Goal: Transaction & Acquisition: Purchase product/service

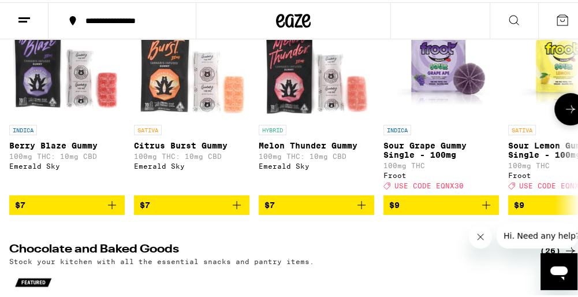
scroll to position [116, 0]
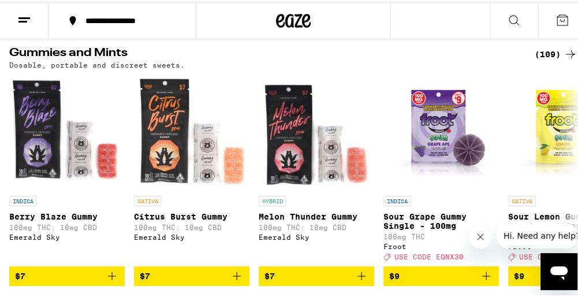
click at [535, 54] on div "(109)" at bounding box center [556, 52] width 43 height 14
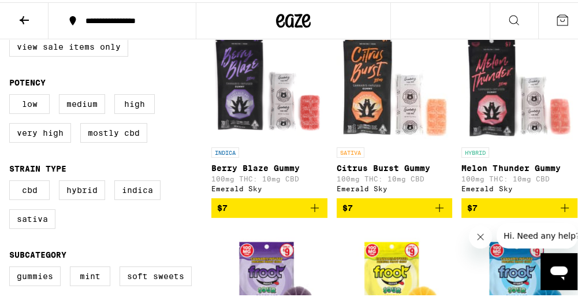
scroll to position [173, 0]
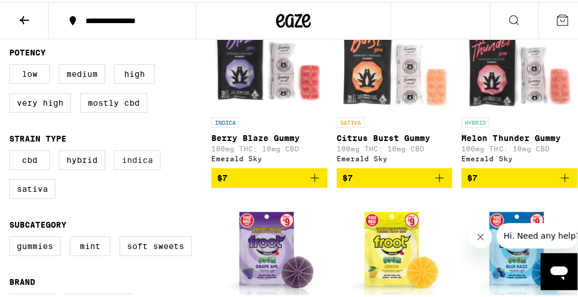
click at [139, 165] on label "Indica" at bounding box center [137, 158] width 46 height 20
click at [12, 150] on input "Indica" at bounding box center [12, 150] width 1 height 1
checkbox input "true"
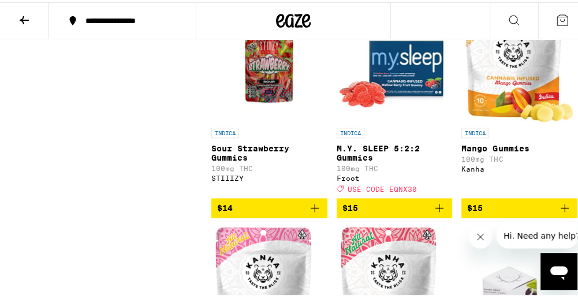
scroll to position [809, 0]
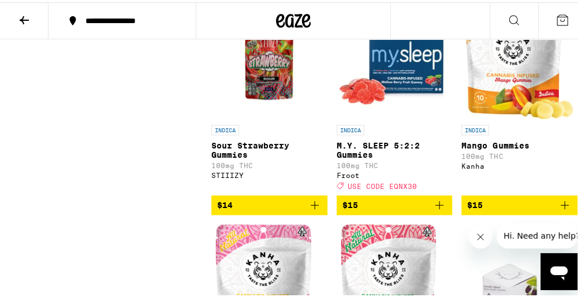
click at [433, 210] on icon "Add to bag" at bounding box center [440, 203] width 14 height 14
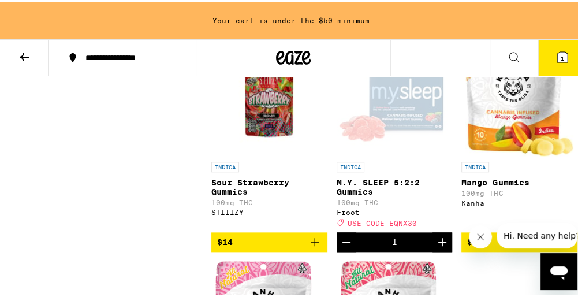
scroll to position [846, 0]
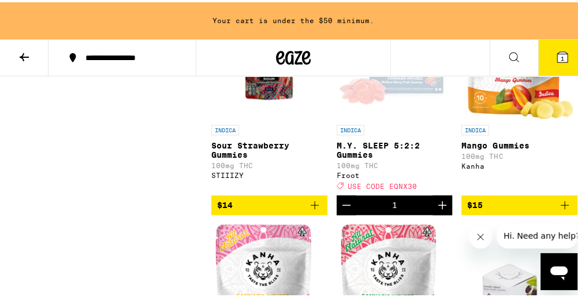
click at [435, 210] on icon "Increment" at bounding box center [442, 203] width 14 height 14
click at [403, 187] on span "USE CODE EQNX30" at bounding box center [382, 184] width 69 height 8
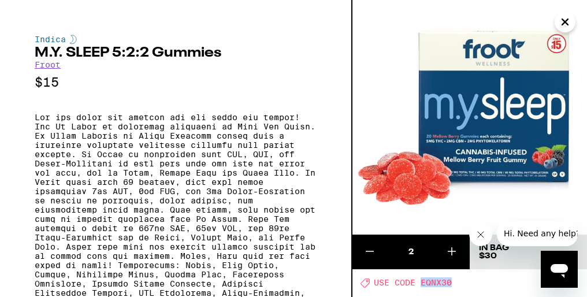
drag, startPoint x: 420, startPoint y: 283, endPoint x: 453, endPoint y: 284, distance: 33.5
click at [453, 284] on div "Deal Created with Sketch. USE CODE EQNX30" at bounding box center [473, 282] width 226 height 10
drag, startPoint x: 453, startPoint y: 284, endPoint x: 444, endPoint y: 282, distance: 10.0
copy span "EQNX30"
click at [566, 20] on icon "Close" at bounding box center [565, 22] width 6 height 6
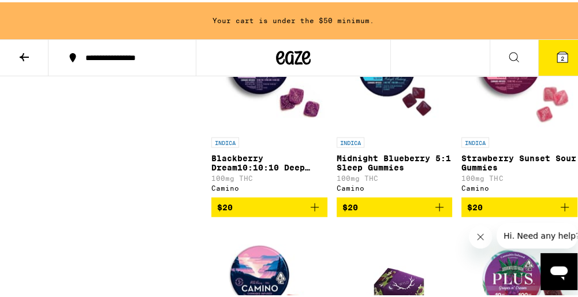
scroll to position [1712, 0]
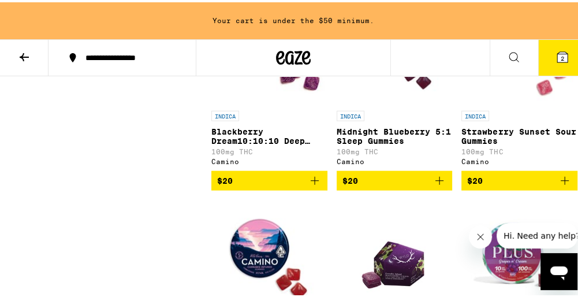
click at [313, 183] on icon "Add to bag" at bounding box center [315, 178] width 8 height 8
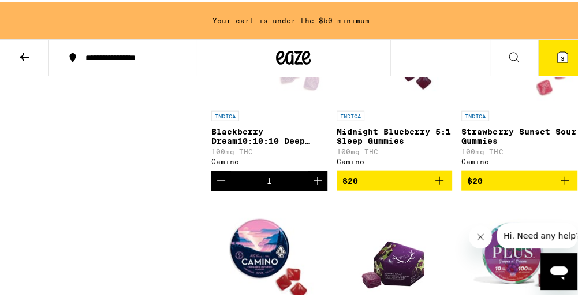
scroll to position [1675, 0]
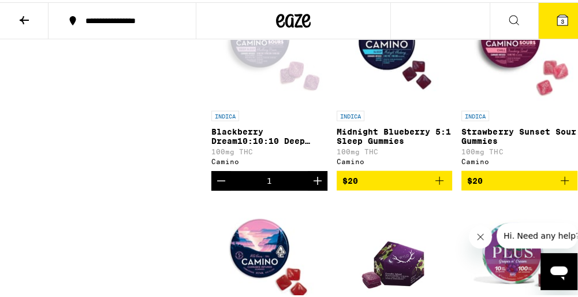
click at [561, 19] on span "3" at bounding box center [562, 19] width 3 height 7
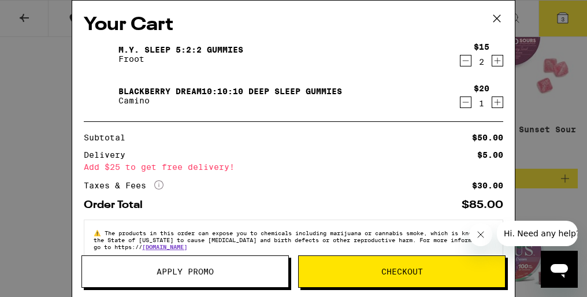
click at [206, 265] on button "Apply Promo" at bounding box center [184, 271] width 207 height 32
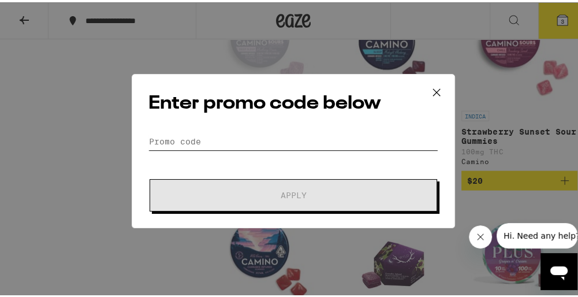
click at [200, 137] on input "Promo Code" at bounding box center [293, 139] width 290 height 17
paste input "EQNX30"
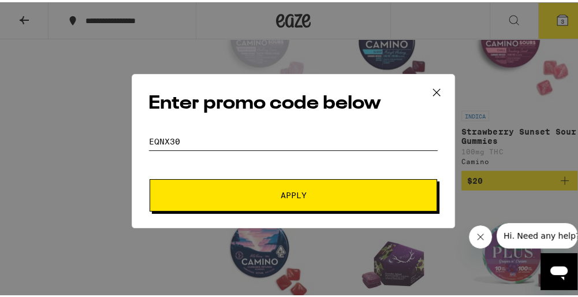
type input "EQNX30"
click at [303, 194] on span "Apply" at bounding box center [293, 193] width 208 height 8
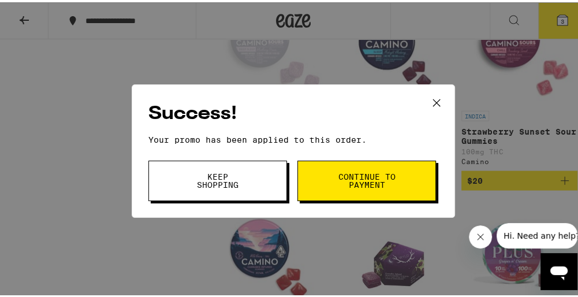
click at [320, 182] on button "Continue to payment" at bounding box center [366, 178] width 139 height 40
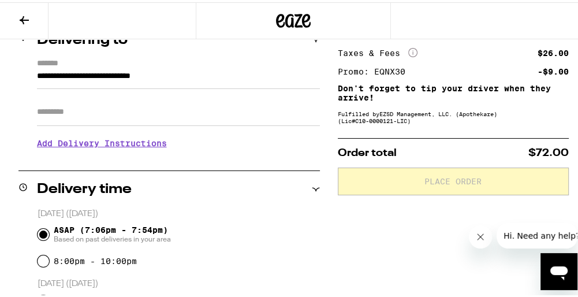
scroll to position [173, 0]
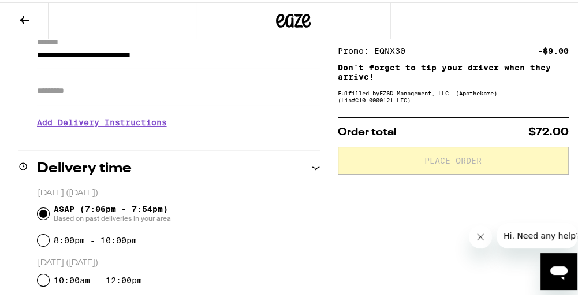
click at [400, 107] on div "Subtotal $50.00 Delivery $5.00 Add $25 to get free delivery! Taxes & Fees More …" at bounding box center [453, 292] width 231 height 650
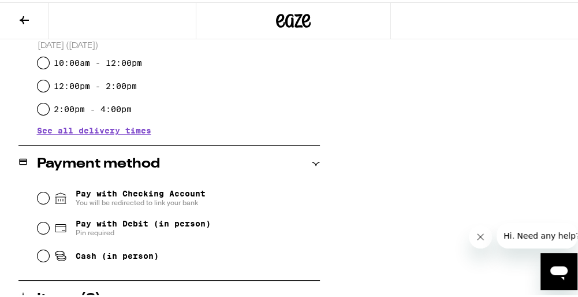
scroll to position [462, 0]
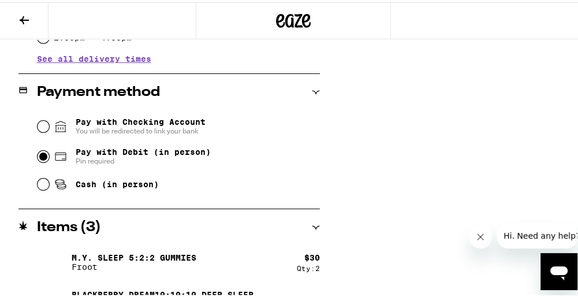
click at [39, 155] on input "Pay with Debit (in person) Pin required" at bounding box center [44, 154] width 12 height 12
radio input "true"
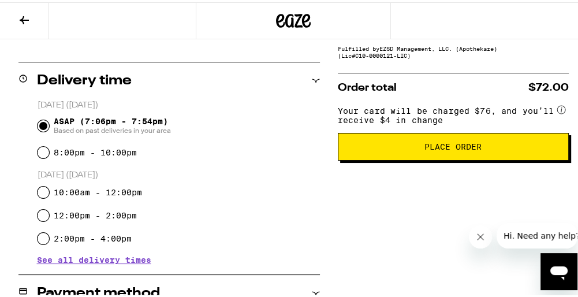
scroll to position [203, 0]
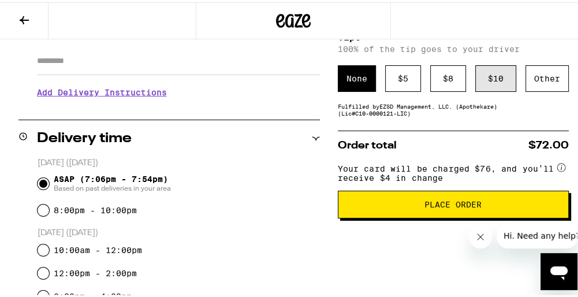
click at [494, 79] on div "$ 10" at bounding box center [495, 76] width 41 height 27
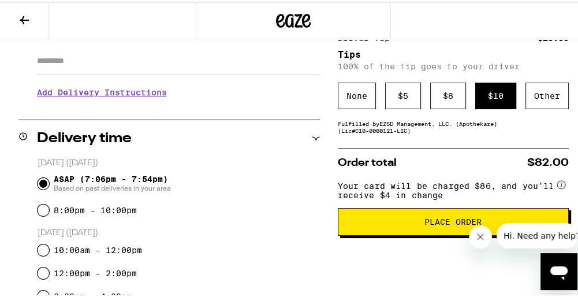
click at [413, 224] on span "Place Order" at bounding box center [453, 219] width 211 height 8
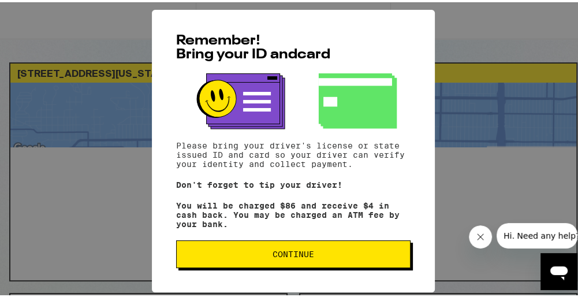
click at [348, 262] on button "Continue" at bounding box center [293, 252] width 234 height 28
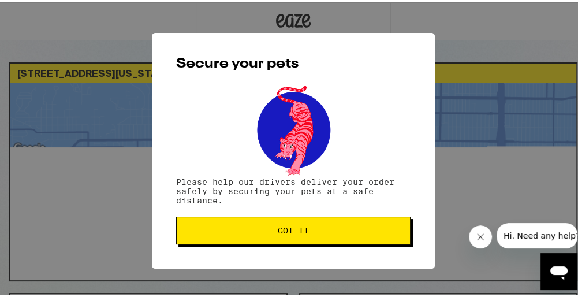
click at [330, 228] on span "Got it" at bounding box center [293, 228] width 215 height 8
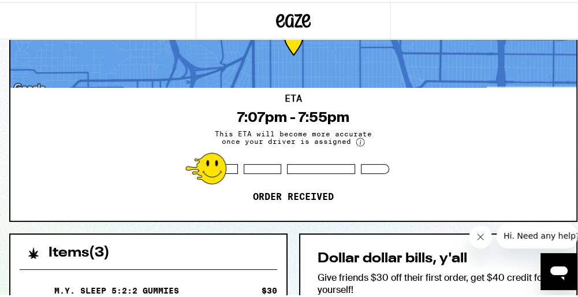
scroll to position [58, 0]
